Goal: Navigation & Orientation: Find specific page/section

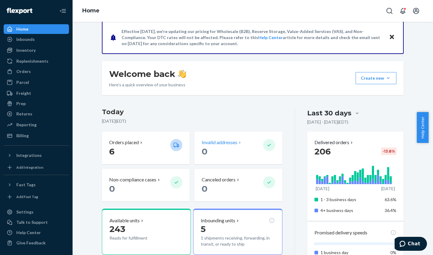
scroll to position [74, 0]
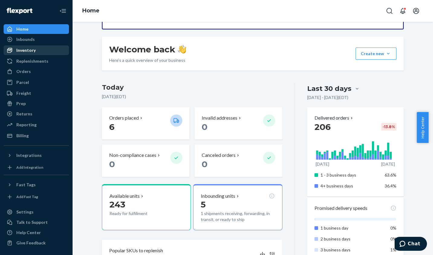
click at [26, 50] on div "Inventory" at bounding box center [25, 50] width 19 height 6
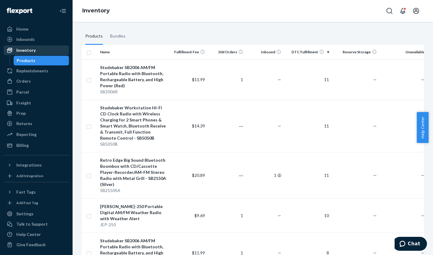
click at [34, 50] on div "Inventory" at bounding box center [25, 50] width 19 height 6
click at [30, 49] on div "Inventory" at bounding box center [25, 50] width 19 height 6
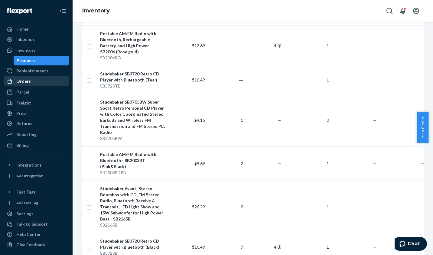
scroll to position [2368, 0]
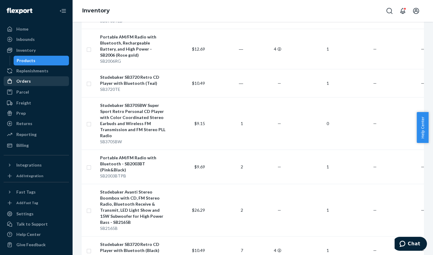
click at [22, 80] on div "Orders" at bounding box center [23, 81] width 15 height 6
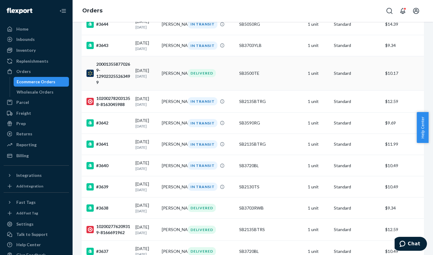
scroll to position [454, 0]
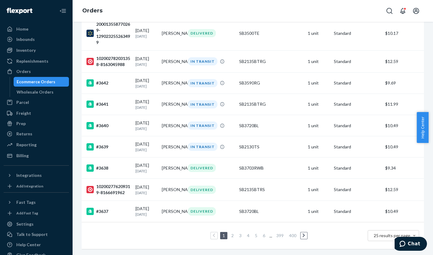
click at [230, 233] on link "2" at bounding box center [232, 235] width 5 height 5
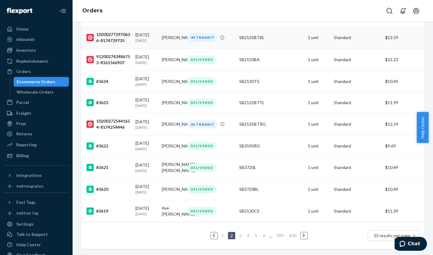
scroll to position [436, 0]
click at [238, 233] on link "3" at bounding box center [240, 235] width 5 height 5
click at [238, 231] on div "Filter Import Orders Create order Ecommerce order Removal order All orders Inva…" at bounding box center [253, 138] width 361 height 233
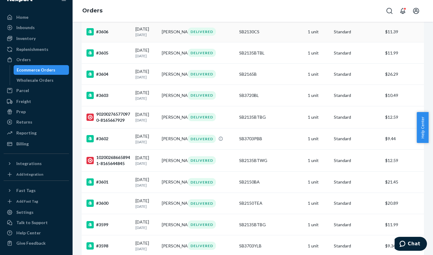
scroll to position [344, 0]
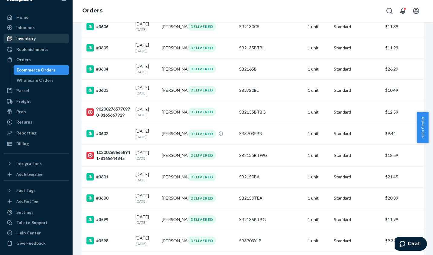
click at [23, 37] on div "Inventory" at bounding box center [25, 38] width 19 height 6
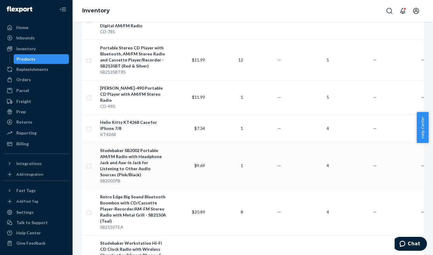
scroll to position [723, 0]
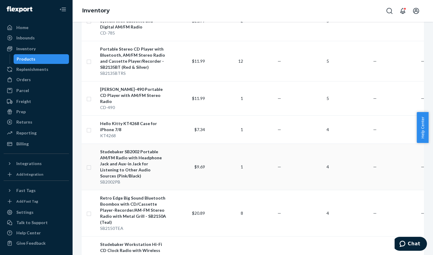
click at [134, 149] on div "Studebaker SB2002 Portable AM/FM Radio with Headphone Jack and Aux-in Jack for …" at bounding box center [133, 164] width 67 height 30
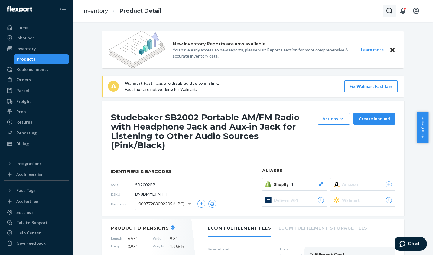
click at [390, 10] on icon "Open Search Box" at bounding box center [389, 10] width 7 height 7
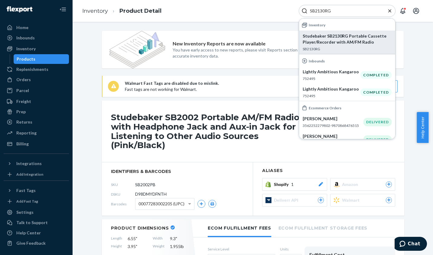
type input "SB2130RG"
click at [349, 40] on p "Studebaker SB2130RG Portable Cassette Player/Recorder with AM/FM Radio" at bounding box center [347, 39] width 89 height 12
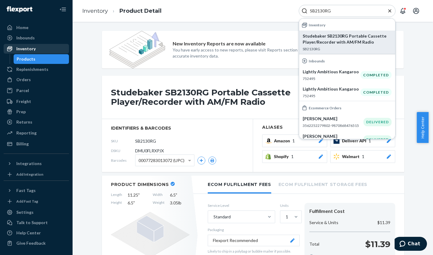
click at [35, 47] on div "Inventory" at bounding box center [36, 48] width 64 height 8
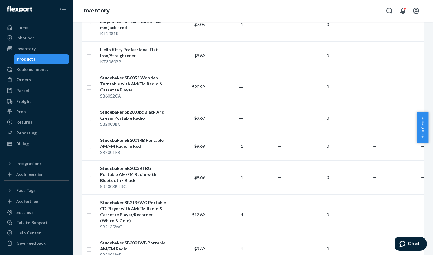
scroll to position [3536, 0]
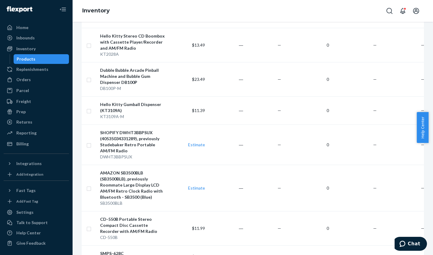
scroll to position [3427, 0]
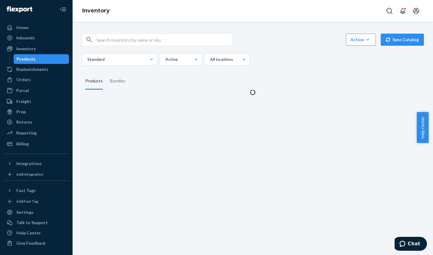
scroll to position [0, 0]
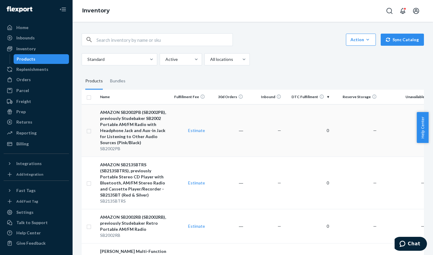
click at [135, 120] on div "AMAZON SB2002PB (SB2002PB), previously Studebaker SB2002 Portable AM/FM Radio w…" at bounding box center [133, 127] width 67 height 36
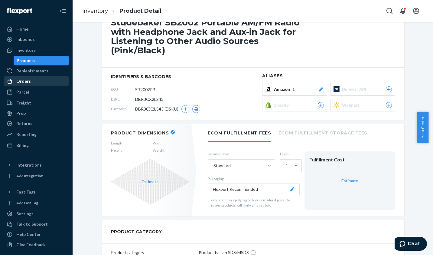
click at [23, 80] on div "Orders" at bounding box center [23, 81] width 15 height 6
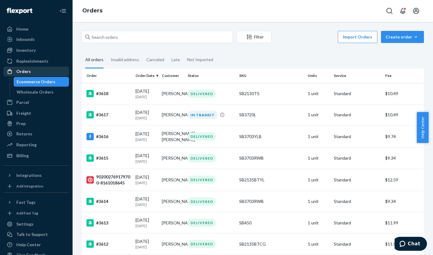
click at [23, 68] on div "Orders" at bounding box center [23, 71] width 15 height 6
click at [23, 71] on div "Orders" at bounding box center [23, 71] width 15 height 6
